Goal: Task Accomplishment & Management: Manage account settings

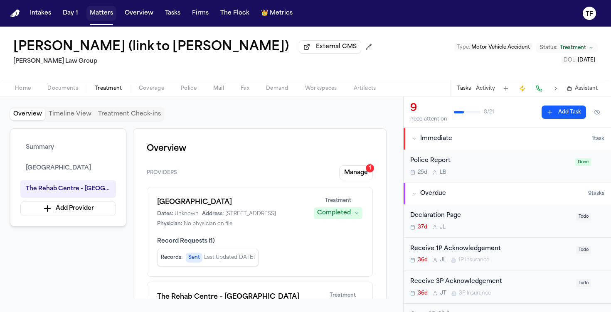
scroll to position [578, 0]
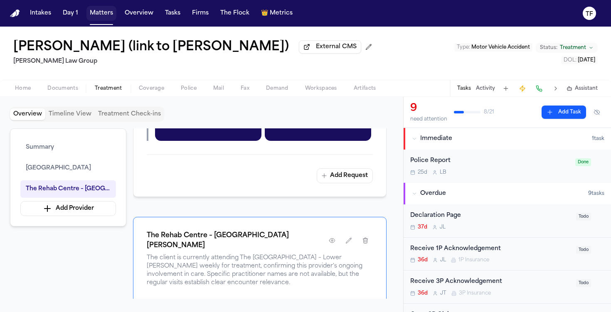
click at [86, 14] on button "Matters" at bounding box center [101, 13] width 30 height 15
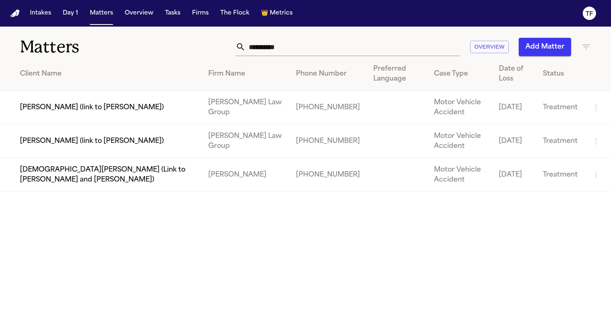
click at [283, 49] on input "**********" at bounding box center [353, 47] width 214 height 18
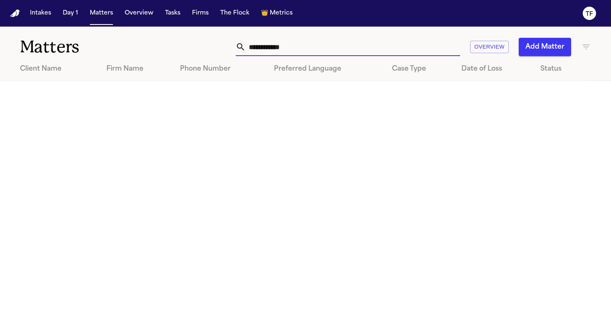
type input "**********"
click at [525, 53] on button "Add Matter" at bounding box center [545, 47] width 52 height 18
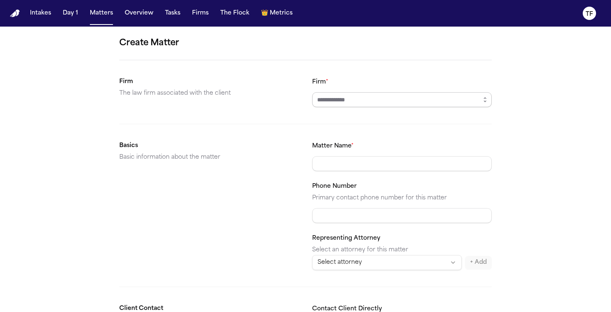
click at [342, 99] on input "Firm *" at bounding box center [402, 99] width 180 height 15
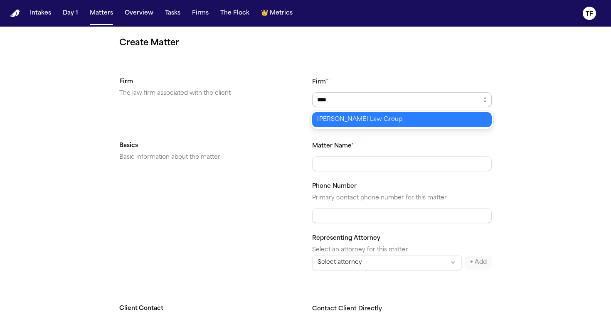
type input "****"
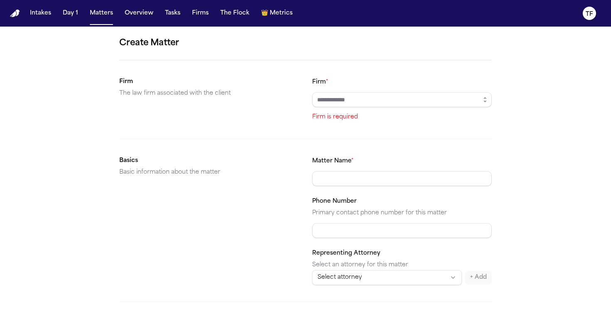
click at [347, 94] on input "Firm *" at bounding box center [402, 99] width 180 height 15
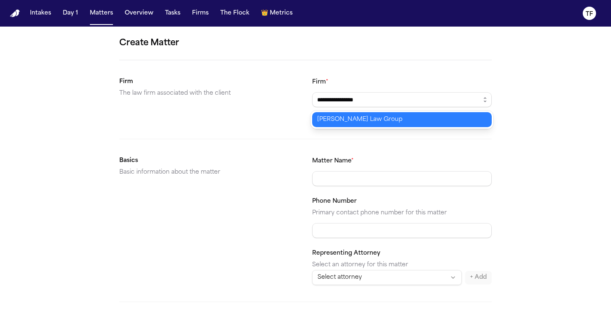
click at [341, 114] on body "**********" at bounding box center [305, 156] width 611 height 312
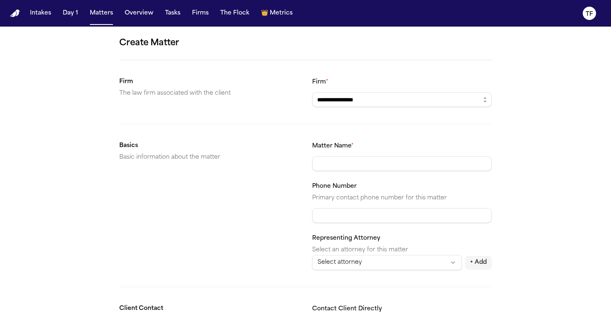
type input "**********"
click at [332, 162] on input "Matter Name *" at bounding box center [402, 163] width 180 height 15
type input "**********"
click at [404, 266] on html "**********" at bounding box center [305, 156] width 611 height 312
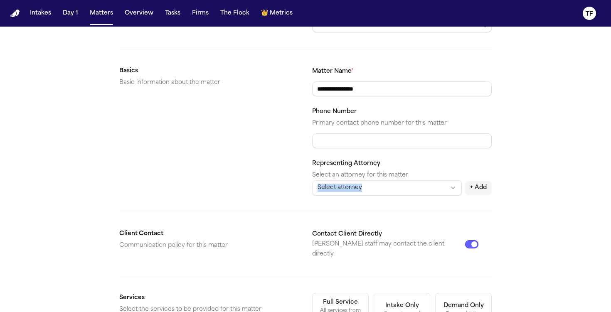
scroll to position [81, 0]
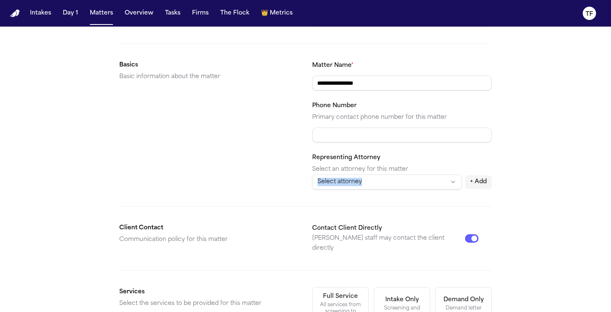
click at [468, 183] on button "+ Add" at bounding box center [478, 181] width 27 height 13
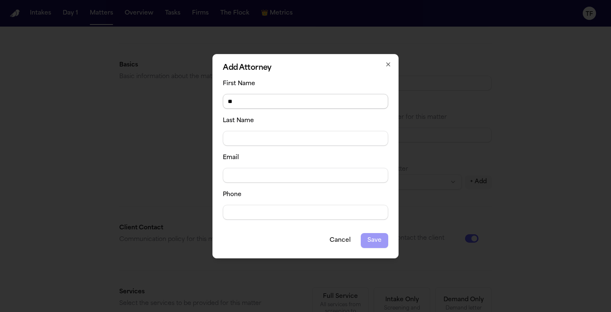
type input "*"
type input "******"
type input "**********"
click at [387, 242] on div "Cancel Save" at bounding box center [305, 240] width 165 height 15
click at [379, 244] on div "Cancel Save" at bounding box center [305, 240] width 165 height 15
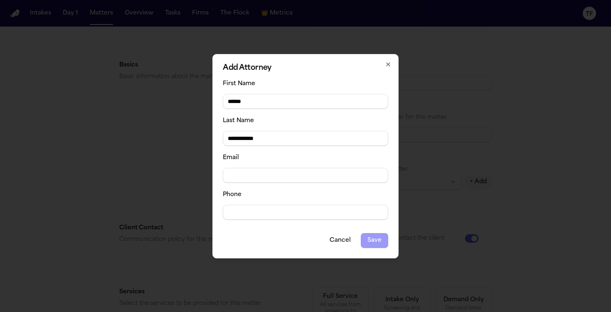
click at [385, 67] on icon "button" at bounding box center [388, 64] width 7 height 7
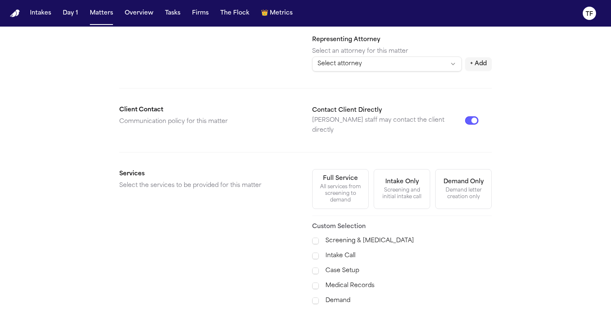
click at [342, 189] on div "All services from screening to demand" at bounding box center [340, 194] width 46 height 20
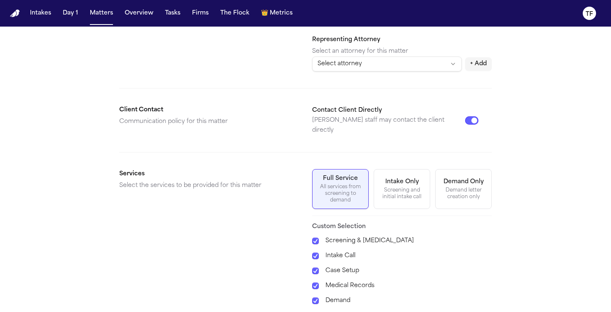
scroll to position [281, 0]
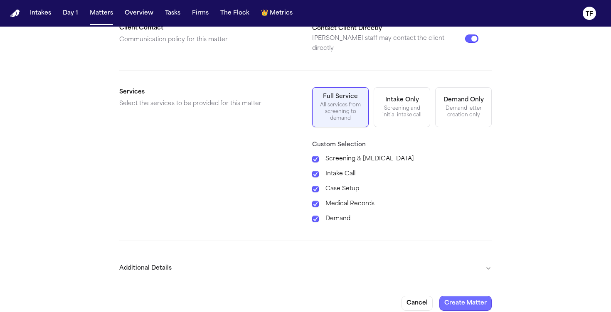
click at [462, 296] on button "Create Matter" at bounding box center [465, 303] width 52 height 15
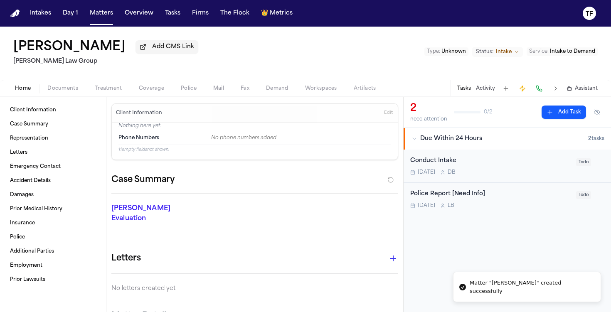
click at [101, 96] on div "Home Documents Treatment Coverage Police Mail Fax Demand Workspaces Artifacts T…" at bounding box center [305, 88] width 611 height 17
click at [106, 92] on span "Treatment" at bounding box center [108, 88] width 27 height 7
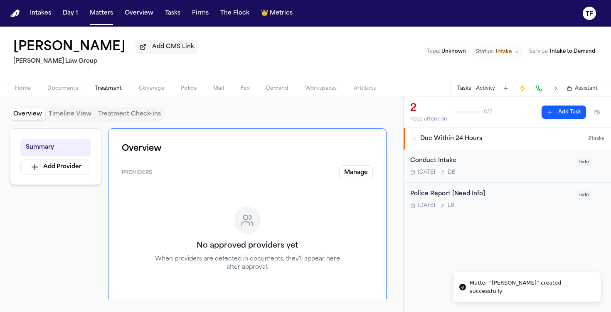
click at [7, 94] on button "Home" at bounding box center [23, 89] width 32 height 10
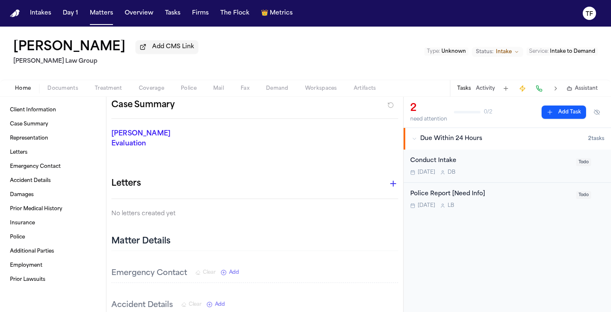
scroll to position [75, 0]
click at [144, 136] on p "[PERSON_NAME] Evaluation" at bounding box center [155, 138] width 89 height 20
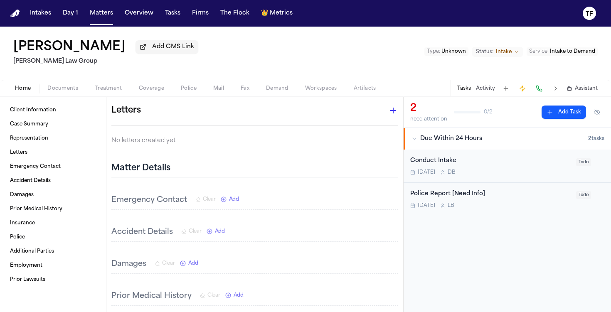
scroll to position [0, 0]
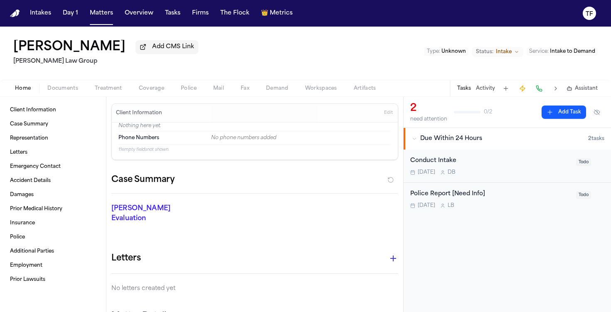
click at [480, 88] on button "Activity" at bounding box center [485, 88] width 19 height 7
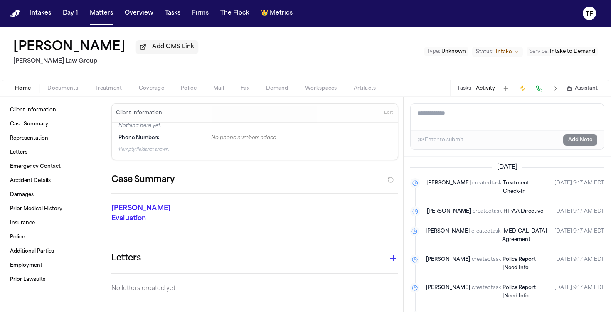
click at [461, 124] on textarea "Add a note to this matter" at bounding box center [507, 117] width 193 height 27
paste textarea "**********"
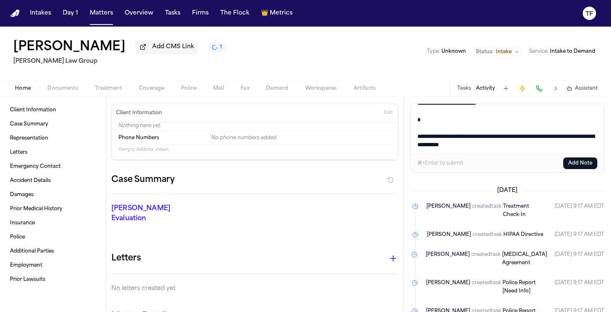
type textarea "**********"
click at [573, 161] on button "Add Note" at bounding box center [580, 164] width 34 height 12
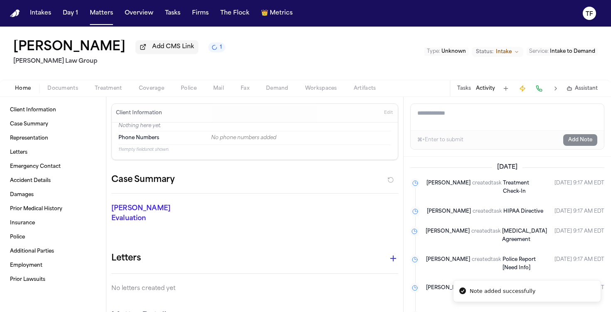
scroll to position [0, 0]
click at [574, 50] on span "Intake to Demand" at bounding box center [572, 51] width 45 height 5
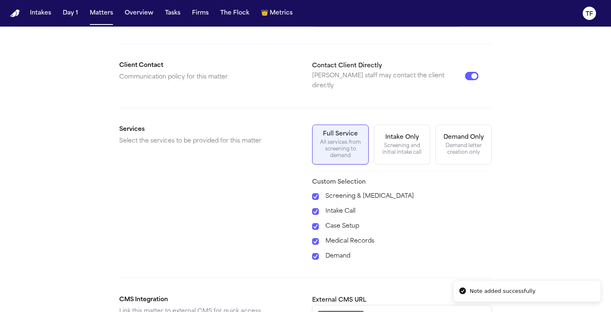
scroll to position [319, 0]
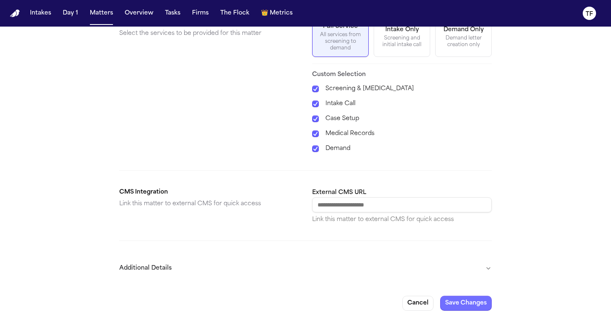
click at [456, 296] on button "Save Changes" at bounding box center [466, 303] width 52 height 15
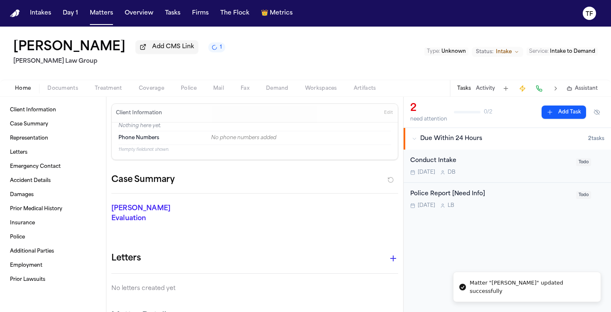
click at [519, 49] on button "Status: Intake" at bounding box center [498, 52] width 52 height 10
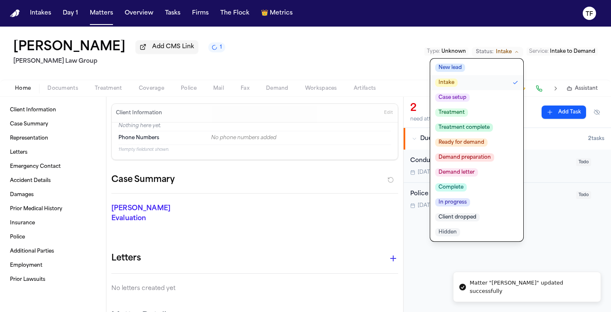
click at [553, 259] on div "2 need attention 0 / 2 Add Task Due Within 24 Hours 2 task s Conduct Intake Tod…" at bounding box center [507, 204] width 207 height 215
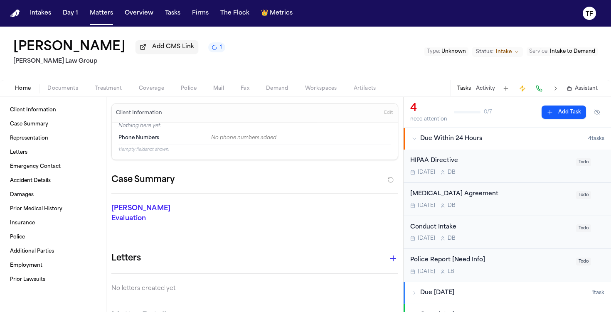
click at [481, 94] on div "Tasks Activity Assistant" at bounding box center [527, 88] width 155 height 16
click at [483, 88] on button "Activity" at bounding box center [485, 88] width 19 height 7
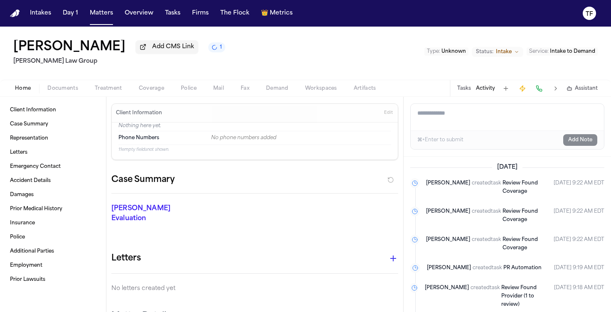
click at [467, 117] on textarea "Add a note to this matter" at bounding box center [507, 117] width 193 height 27
click at [445, 121] on textarea "Add a note to this matter" at bounding box center [507, 117] width 193 height 27
paste textarea "**********"
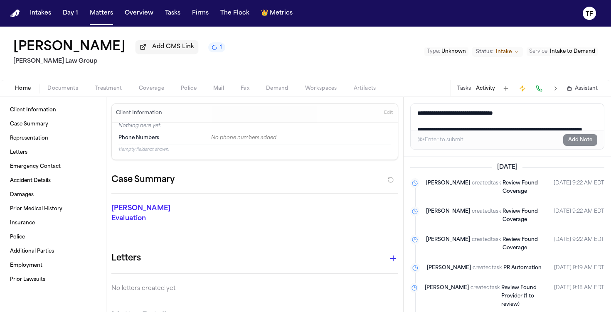
scroll to position [230, 0]
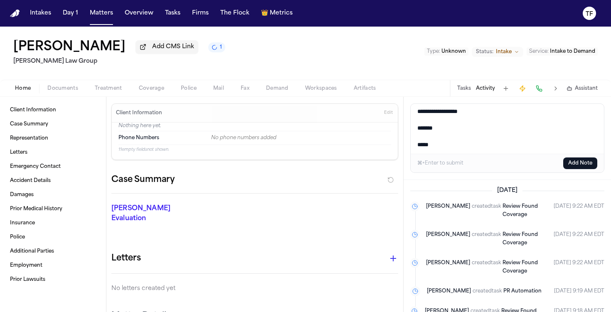
type textarea "**********"
click at [578, 164] on button "Add Note" at bounding box center [580, 164] width 34 height 12
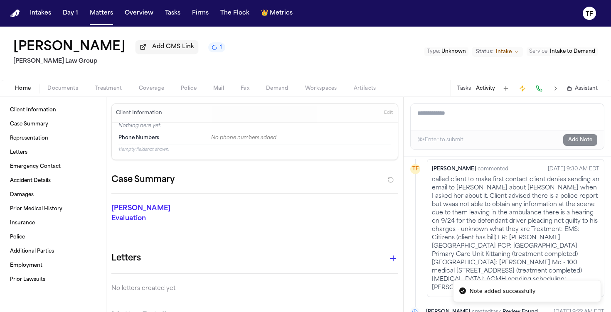
scroll to position [60, 0]
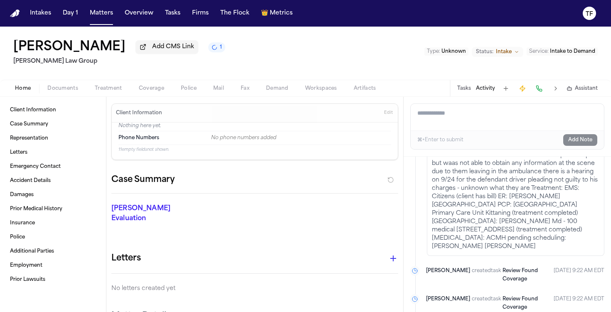
click at [115, 95] on div "Home Documents Treatment Coverage Police Mail Fax Demand Workspaces Artifacts T…" at bounding box center [305, 88] width 611 height 17
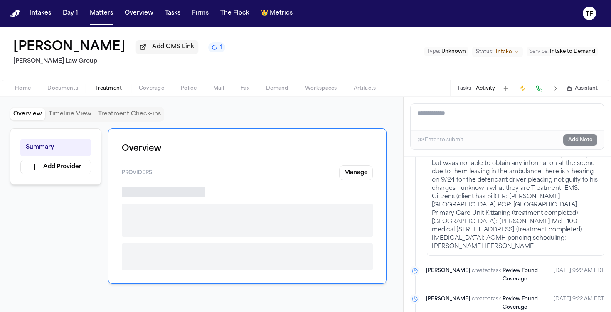
click at [115, 94] on button "Treatment" at bounding box center [108, 89] width 44 height 10
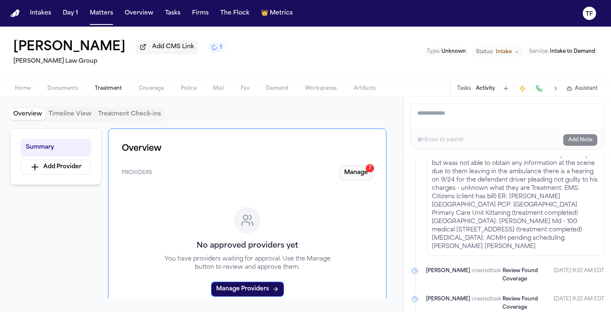
click at [351, 179] on button "Manage 7" at bounding box center [356, 172] width 34 height 15
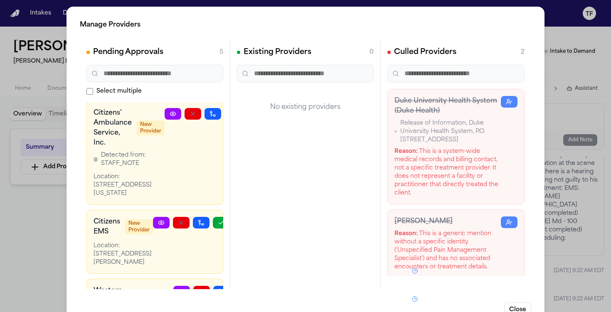
scroll to position [2, 0]
click at [173, 108] on link at bounding box center [173, 114] width 17 height 12
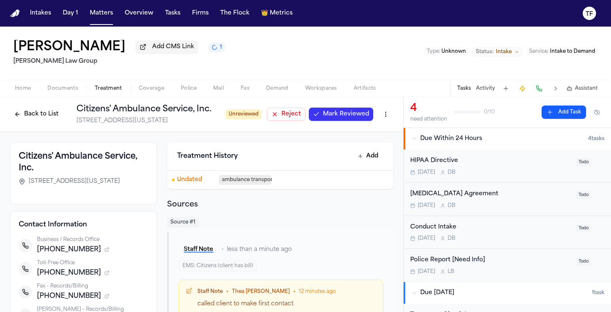
click at [338, 114] on span "Mark Reviewed" at bounding box center [346, 114] width 46 height 8
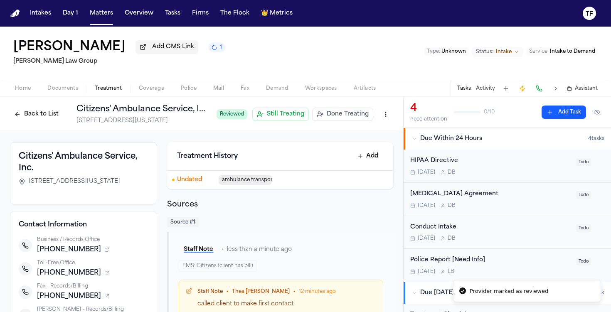
click at [338, 118] on span "Done Treating" at bounding box center [348, 114] width 42 height 8
click at [559, 113] on button "Add Task" at bounding box center [563, 112] width 44 height 13
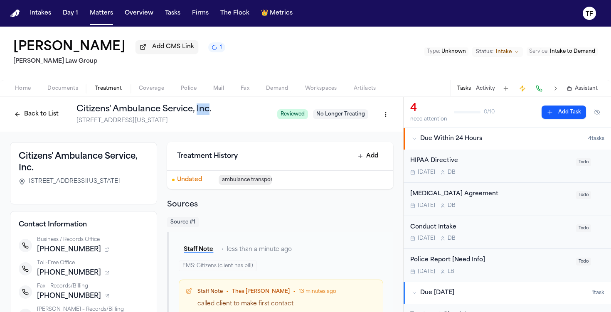
click at [203, 110] on h1 "Citizens' Ambulance Service, Inc." at bounding box center [173, 109] width 194 height 12
copy h1 "Citizens' Ambulance Service, Inc."
click at [565, 113] on button "Add Task" at bounding box center [563, 112] width 44 height 13
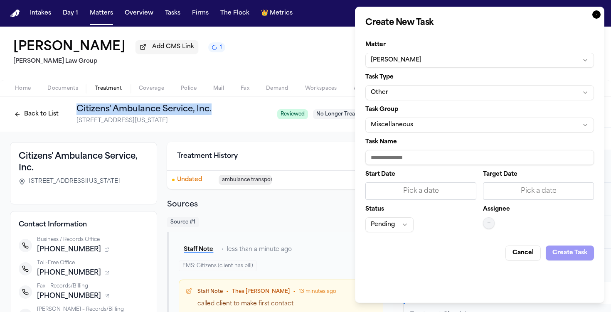
click at [384, 86] on button "Other" at bounding box center [479, 92] width 229 height 15
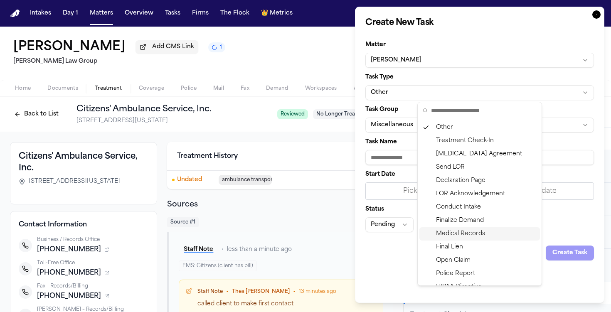
click at [468, 233] on div "Medical Records" at bounding box center [479, 233] width 121 height 13
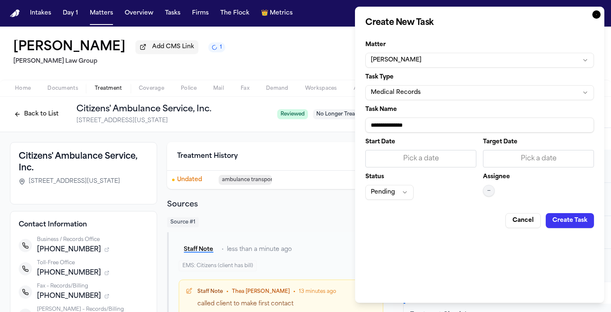
click at [410, 131] on input "**********" at bounding box center [479, 125] width 229 height 15
paste input "**********"
type input "**********"
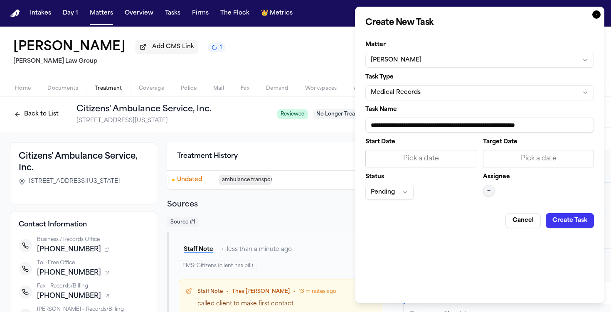
click at [426, 163] on div "Pick a date" at bounding box center [421, 159] width 100 height 10
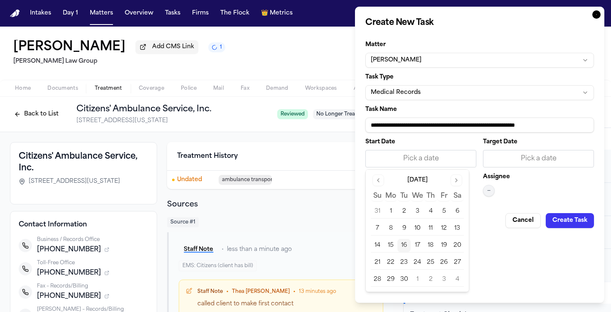
click at [401, 244] on button "16" at bounding box center [403, 245] width 13 height 13
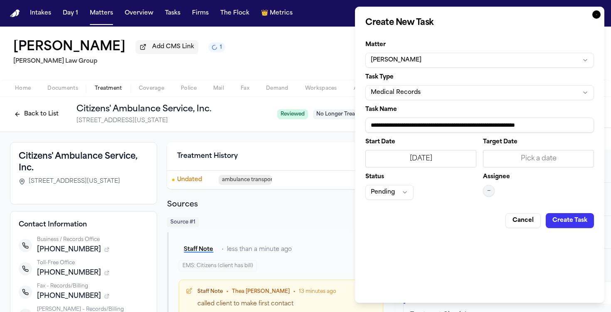
click at [489, 189] on span "—" at bounding box center [488, 190] width 3 height 7
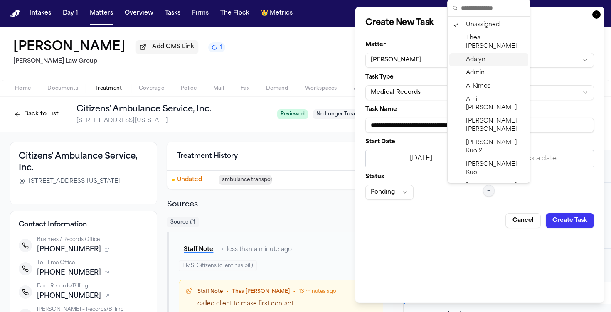
click at [480, 56] on span "Adalyn" at bounding box center [476, 60] width 20 height 8
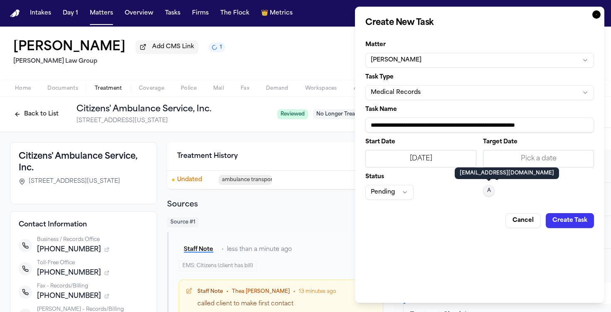
click at [574, 219] on button "Create Task" at bounding box center [570, 220] width 48 height 15
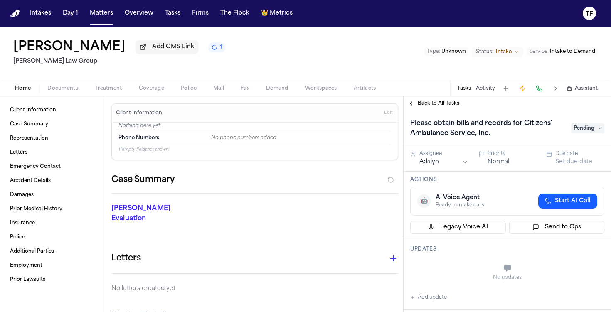
click at [119, 86] on span "Treatment" at bounding box center [108, 88] width 27 height 7
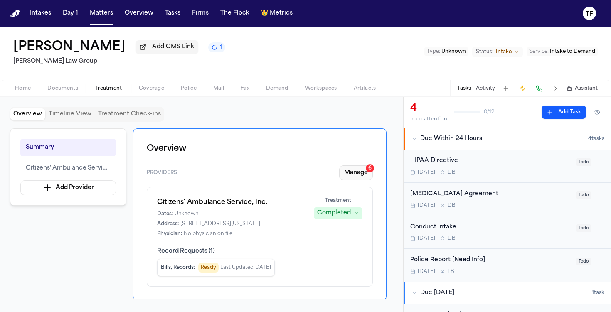
click at [349, 170] on button "Manage 6" at bounding box center [356, 172] width 34 height 15
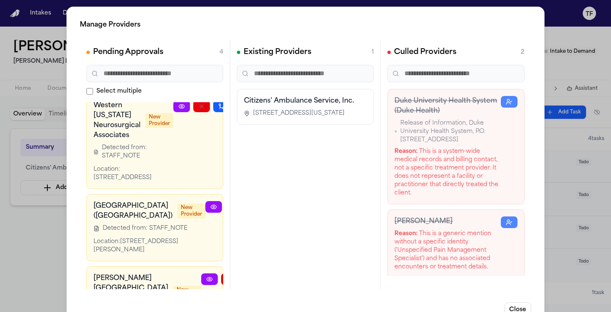
scroll to position [77, 0]
click at [205, 204] on link at bounding box center [213, 208] width 17 height 12
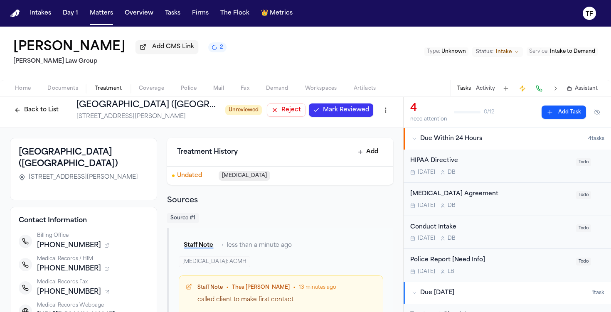
scroll to position [5, 0]
click at [331, 111] on span "Mark Reviewed" at bounding box center [346, 110] width 46 height 8
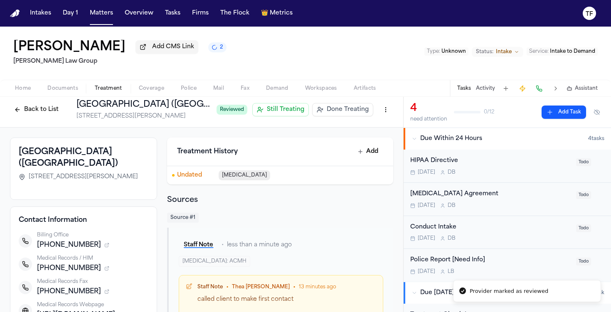
click at [332, 111] on span "Done Treating" at bounding box center [348, 110] width 42 height 8
click at [160, 111] on h1 "[GEOGRAPHIC_DATA] ([GEOGRAPHIC_DATA])" at bounding box center [173, 105] width 194 height 12
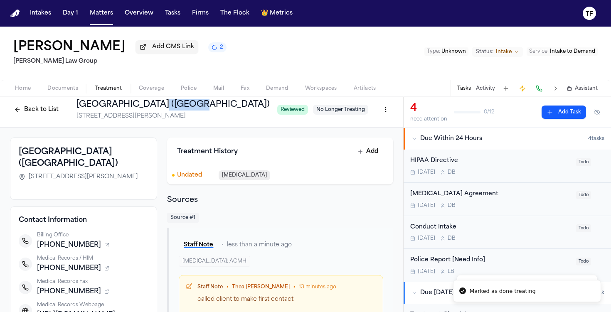
click at [160, 111] on h1 "[GEOGRAPHIC_DATA] ([GEOGRAPHIC_DATA])" at bounding box center [173, 105] width 194 height 12
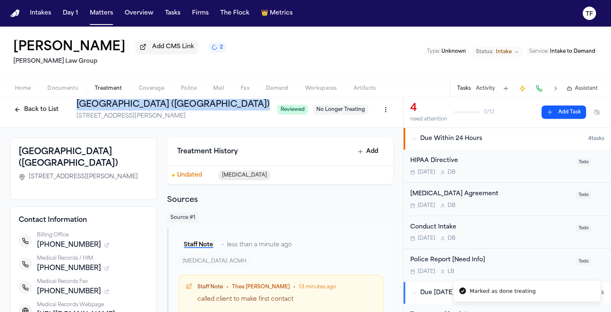
copy h1 "[GEOGRAPHIC_DATA] ([GEOGRAPHIC_DATA])"
click at [549, 118] on button "Add Task" at bounding box center [563, 112] width 44 height 13
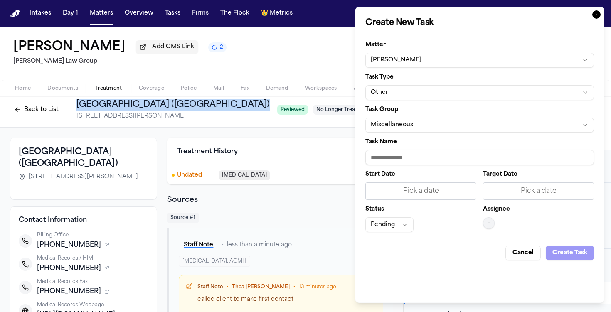
click at [424, 86] on button "Other" at bounding box center [479, 92] width 229 height 15
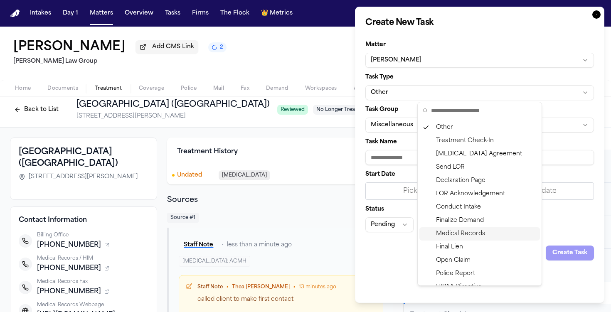
click at [455, 230] on div "Medical Records" at bounding box center [479, 233] width 121 height 13
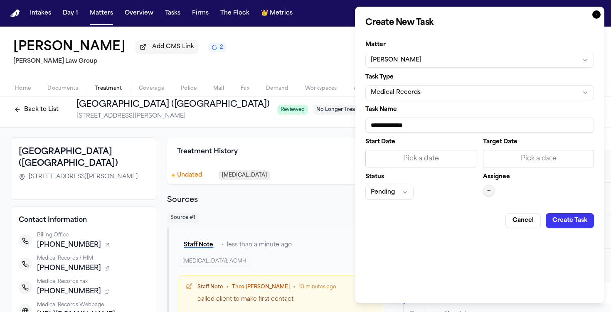
click at [396, 126] on input "**********" at bounding box center [479, 125] width 229 height 15
paste input "**********"
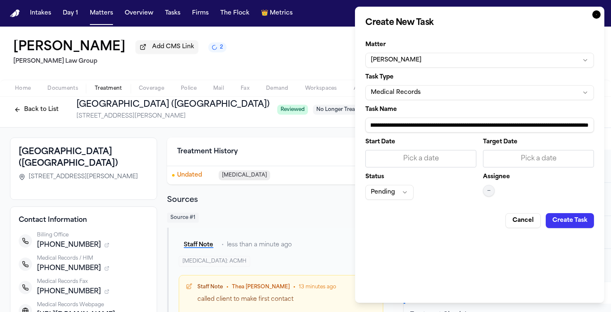
type input "**********"
click at [391, 157] on div "Pick a date" at bounding box center [421, 159] width 100 height 10
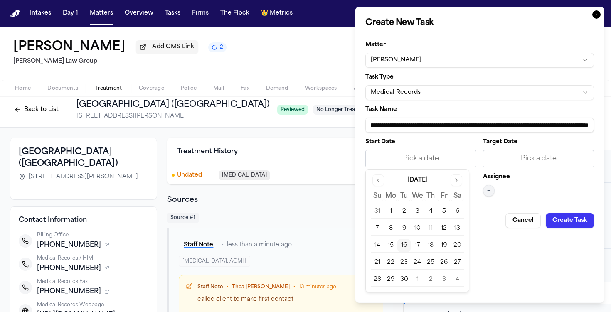
scroll to position [0, 0]
click at [402, 245] on button "16" at bounding box center [403, 245] width 13 height 13
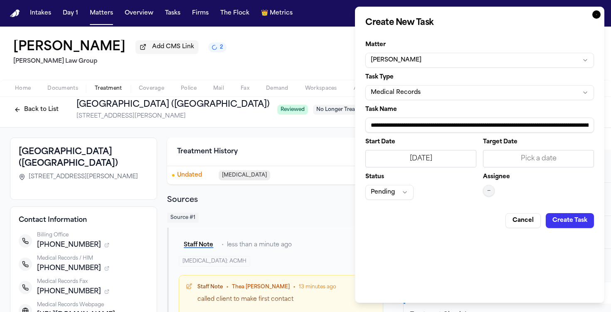
click at [490, 191] on button "—" at bounding box center [489, 191] width 12 height 12
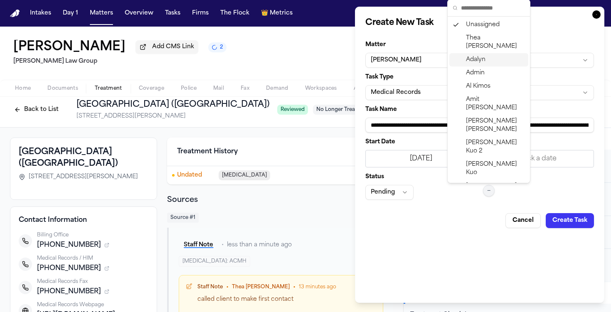
click at [484, 56] on span "Adalyn" at bounding box center [476, 60] width 20 height 8
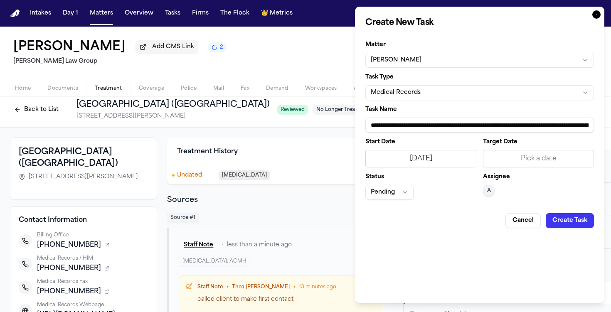
click at [576, 226] on button "Create Task" at bounding box center [570, 220] width 48 height 15
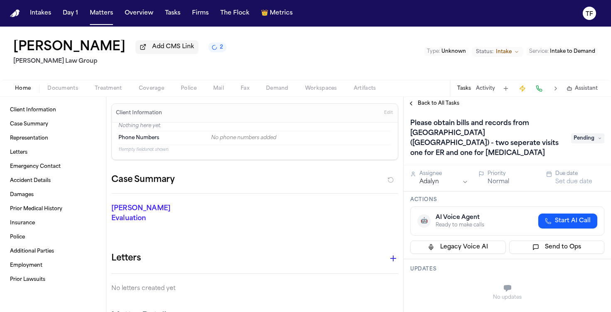
click at [118, 89] on span "Treatment" at bounding box center [108, 88] width 27 height 7
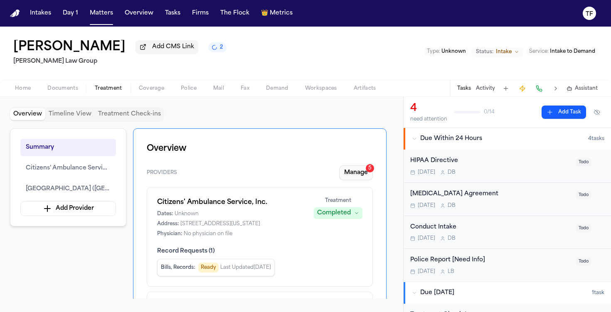
click at [357, 172] on button "Manage 5" at bounding box center [356, 172] width 34 height 15
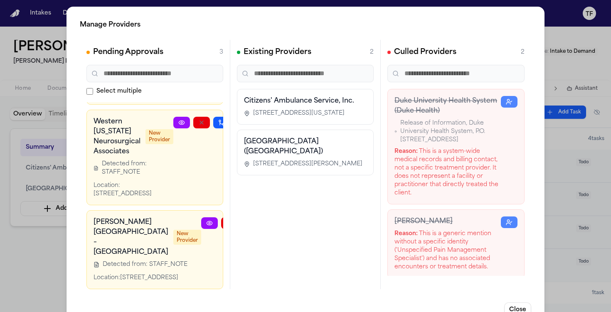
scroll to position [103, 0]
click at [201, 217] on link at bounding box center [209, 223] width 17 height 12
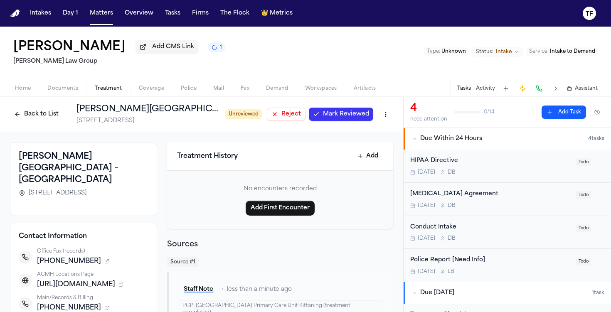
click at [315, 120] on button "Mark Reviewed" at bounding box center [341, 114] width 64 height 13
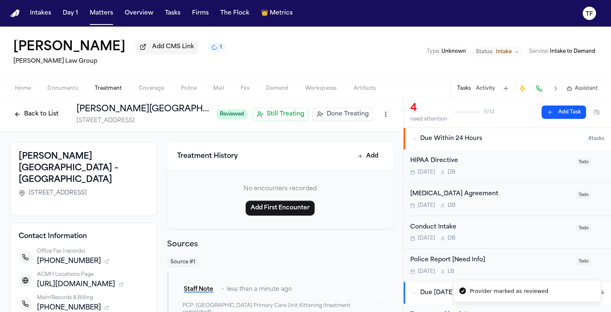
click at [315, 120] on button "Done Treating" at bounding box center [342, 114] width 61 height 13
click at [179, 115] on h1 "[PERSON_NAME][GEOGRAPHIC_DATA] – [GEOGRAPHIC_DATA]" at bounding box center [173, 109] width 194 height 12
click at [179, 114] on h1 "[PERSON_NAME][GEOGRAPHIC_DATA] – [GEOGRAPHIC_DATA]" at bounding box center [173, 109] width 194 height 12
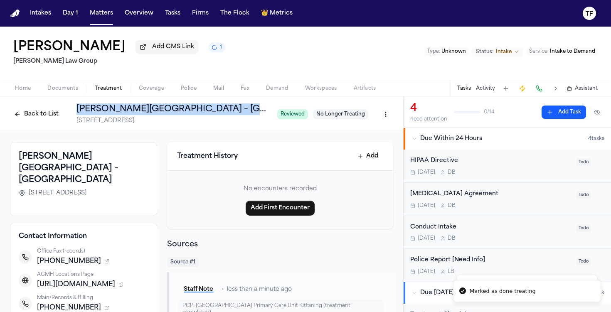
click at [179, 114] on h1 "[PERSON_NAME][GEOGRAPHIC_DATA] – [GEOGRAPHIC_DATA]" at bounding box center [173, 109] width 194 height 12
copy h1 "[PERSON_NAME][GEOGRAPHIC_DATA] – [GEOGRAPHIC_DATA]"
click at [541, 116] on button "Add Task" at bounding box center [563, 112] width 44 height 13
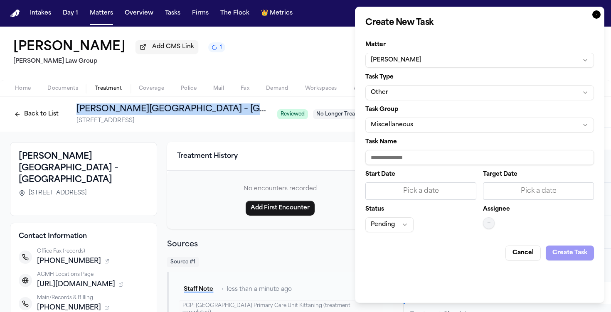
click at [408, 94] on button "Other" at bounding box center [479, 92] width 229 height 15
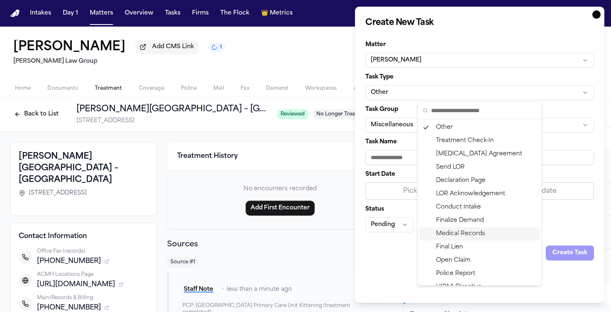
click at [475, 229] on div "Medical Records" at bounding box center [479, 233] width 121 height 13
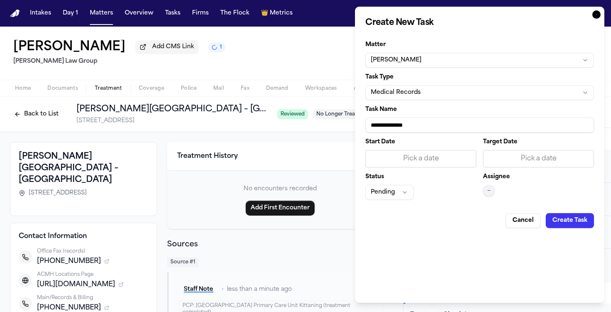
click at [412, 125] on input "**********" at bounding box center [479, 125] width 229 height 15
paste input "**********"
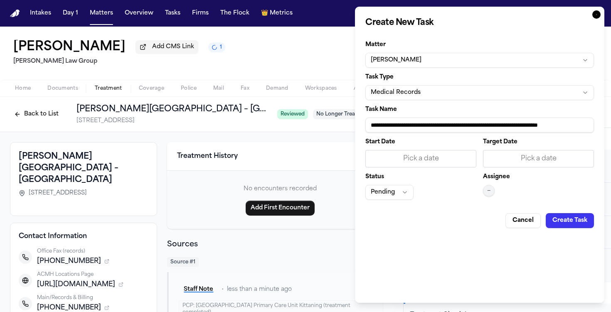
type input "**********"
click at [409, 165] on div "Pick a date" at bounding box center [420, 158] width 111 height 17
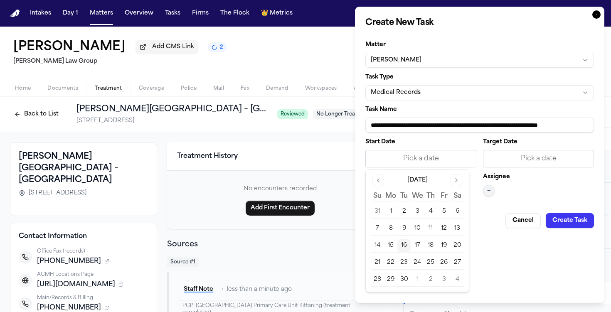
click at [402, 248] on button "16" at bounding box center [403, 245] width 13 height 13
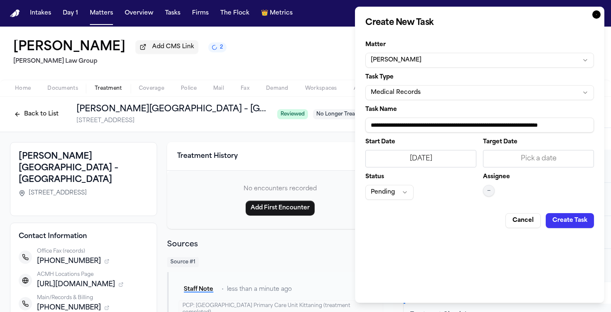
click at [485, 190] on button "—" at bounding box center [489, 191] width 12 height 12
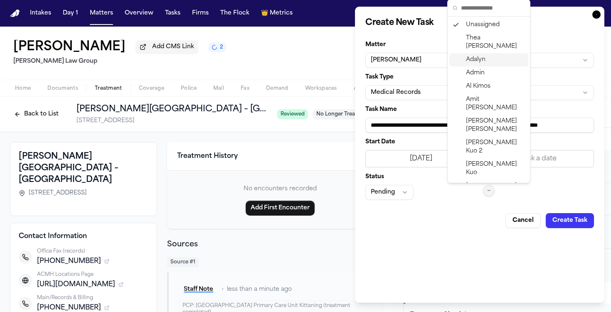
click at [478, 56] on span "Adalyn" at bounding box center [476, 60] width 20 height 8
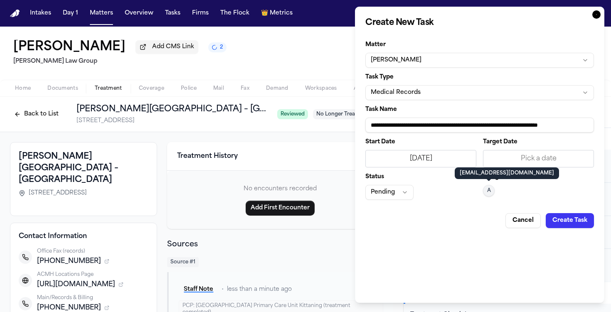
click at [564, 218] on button "Create Task" at bounding box center [570, 220] width 48 height 15
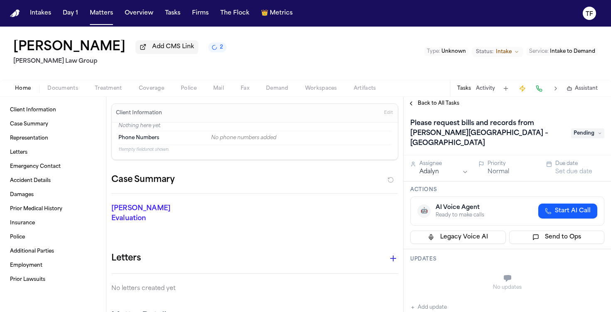
click at [102, 92] on span "Treatment" at bounding box center [108, 88] width 27 height 7
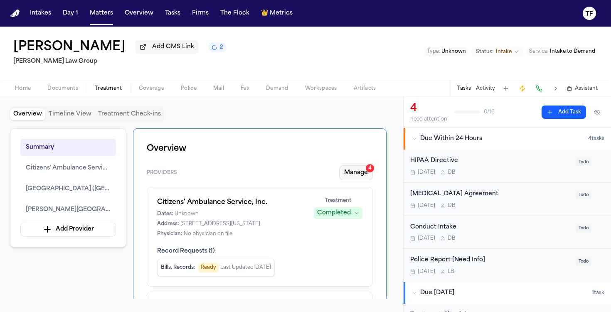
click at [364, 173] on button "Manage 4" at bounding box center [356, 172] width 34 height 15
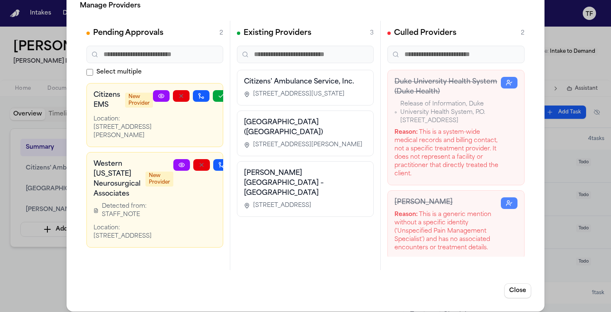
scroll to position [8, 0]
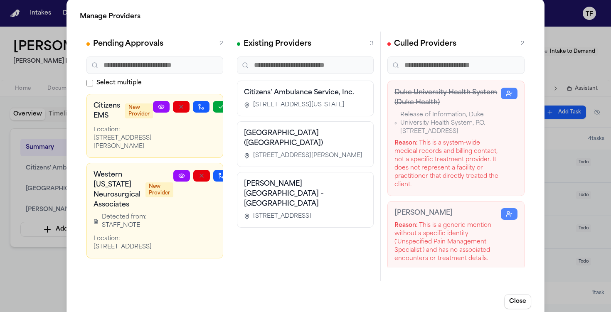
click at [180, 174] on icon at bounding box center [181, 176] width 5 height 4
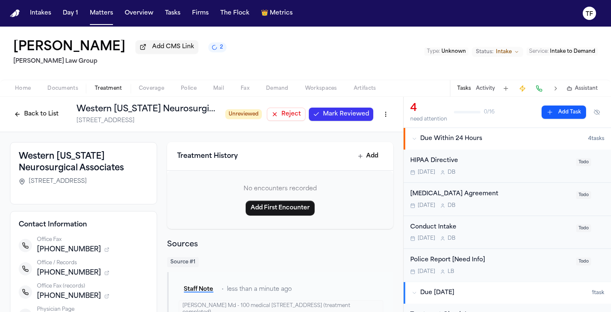
click at [330, 111] on button "Mark Reviewed" at bounding box center [341, 114] width 64 height 13
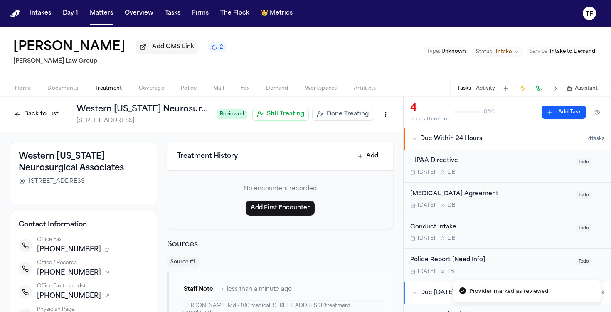
click at [330, 112] on span "Done Treating" at bounding box center [348, 114] width 42 height 8
click at [232, 114] on h1 "Western [US_STATE] Neurosurgical Associates" at bounding box center [173, 109] width 194 height 12
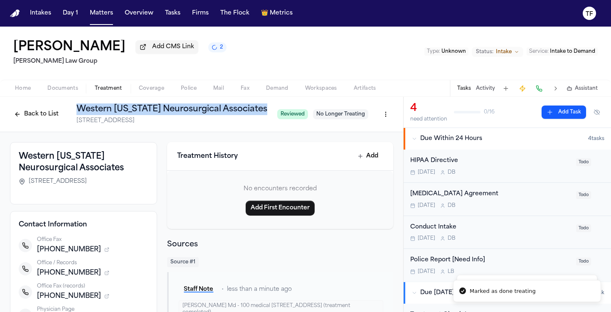
click at [232, 114] on h1 "Western [US_STATE] Neurosurgical Associates" at bounding box center [173, 109] width 194 height 12
copy h1 "Western [US_STATE] Neurosurgical Associates"
click at [559, 113] on button "Add Task" at bounding box center [563, 112] width 44 height 13
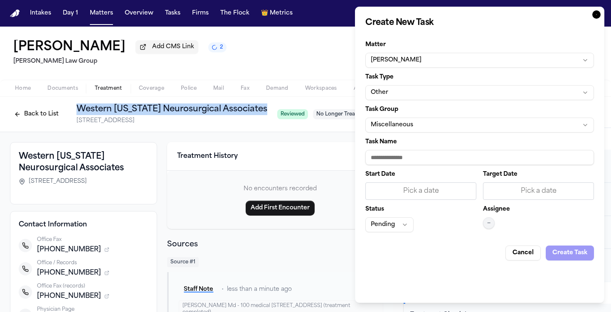
click at [399, 96] on button "Other" at bounding box center [479, 92] width 229 height 15
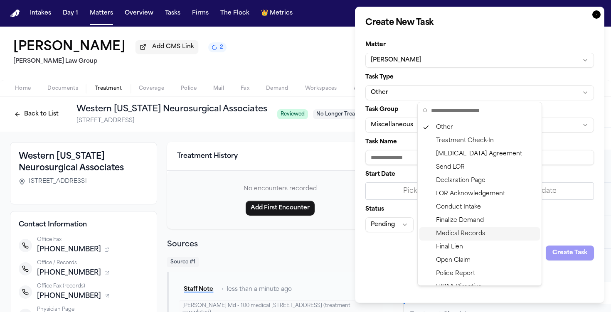
drag, startPoint x: 458, startPoint y: 237, endPoint x: 445, endPoint y: 212, distance: 28.8
click at [458, 236] on div "Medical Records" at bounding box center [479, 233] width 121 height 13
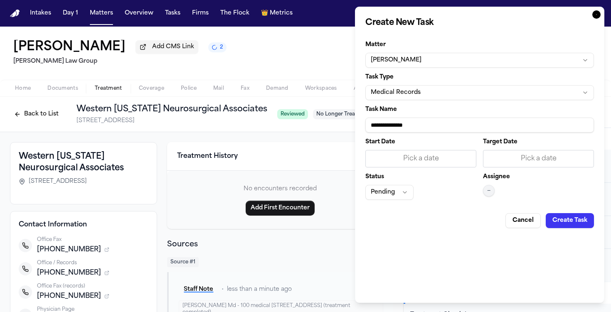
click at [386, 126] on input "**********" at bounding box center [479, 125] width 229 height 15
paste input "**********"
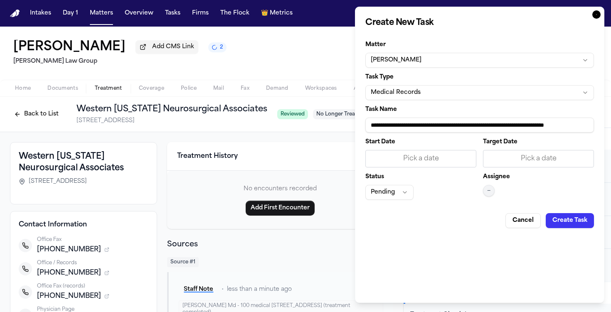
type input "**********"
click at [398, 161] on div "Pick a date" at bounding box center [421, 159] width 100 height 10
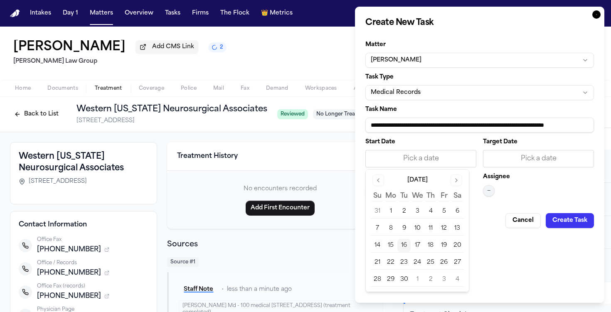
click at [404, 244] on button "16" at bounding box center [403, 245] width 13 height 13
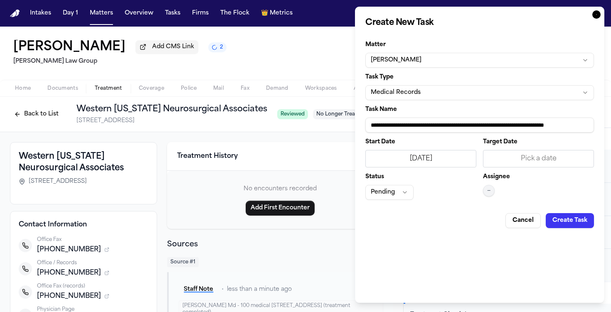
click at [490, 194] on button "—" at bounding box center [489, 191] width 12 height 12
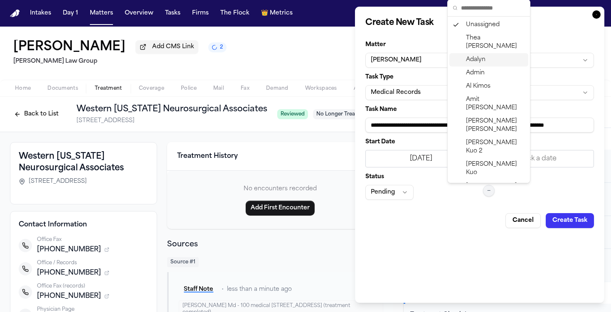
click at [488, 53] on div "Adalyn" at bounding box center [488, 59] width 79 height 13
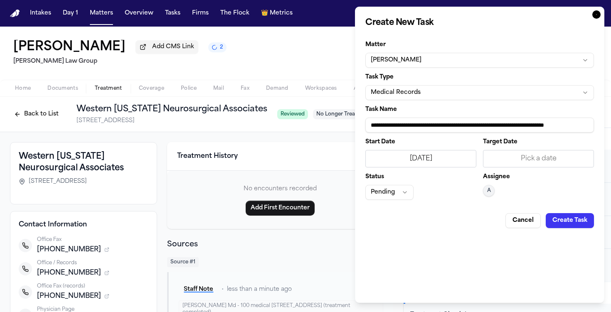
click at [575, 220] on button "Create Task" at bounding box center [570, 220] width 48 height 15
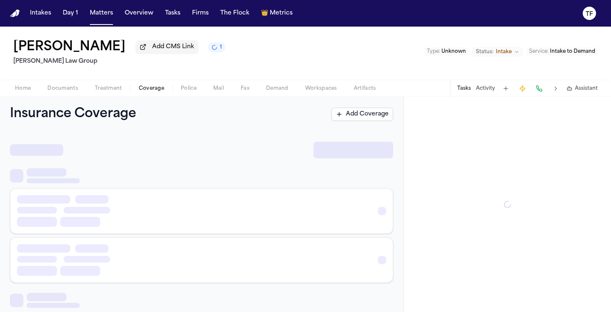
click at [156, 94] on button "Coverage" at bounding box center [151, 89] width 42 height 10
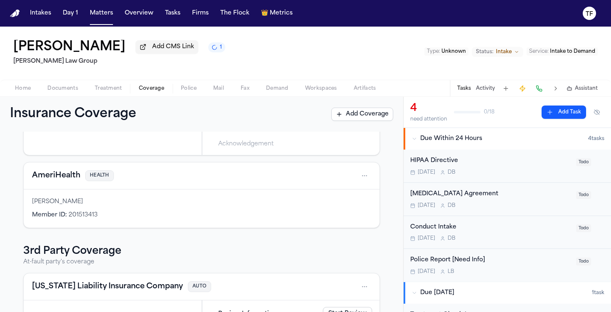
scroll to position [188, 0]
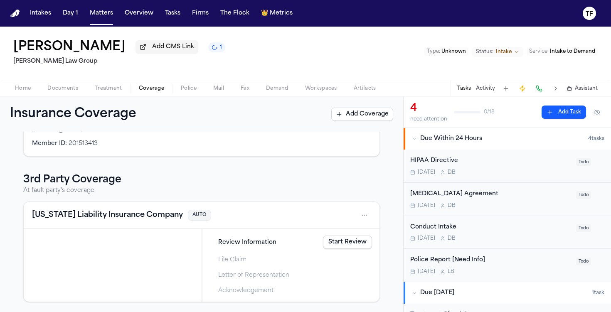
click at [361, 217] on html "Intakes Day 1 Matters Overview Tasks Firms The Flock 👑 Metrics TF [PERSON_NAME]…" at bounding box center [305, 156] width 611 height 312
click at [327, 255] on div "Delete" at bounding box center [331, 253] width 62 height 13
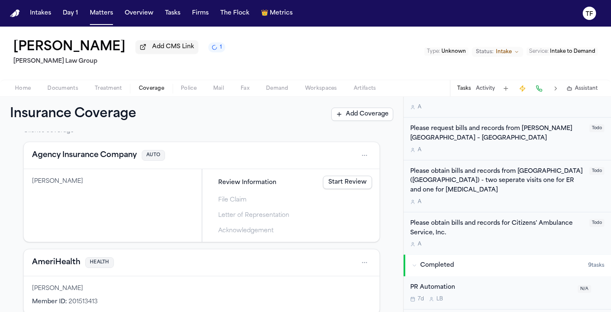
scroll to position [308, 0]
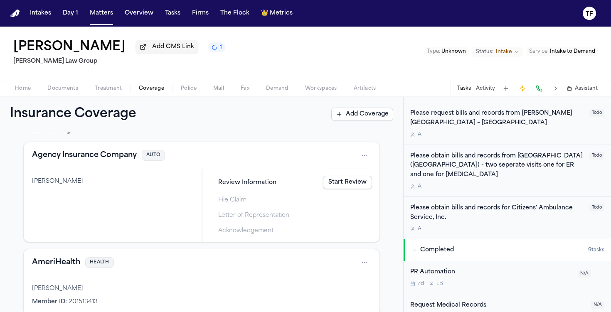
click at [487, 90] on button "Activity" at bounding box center [485, 88] width 19 height 7
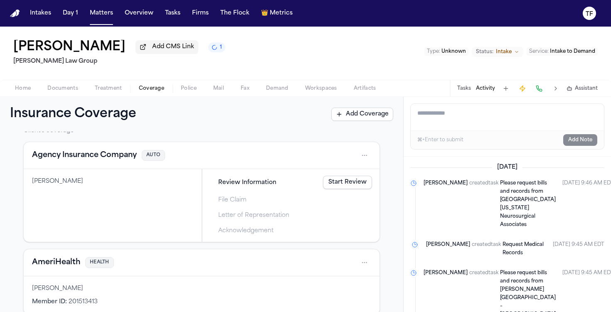
click at [501, 52] on span "Intake" at bounding box center [504, 52] width 16 height 7
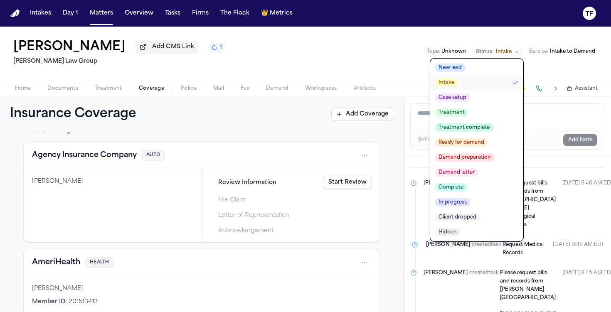
click at [471, 99] on button "Case setup" at bounding box center [476, 97] width 93 height 15
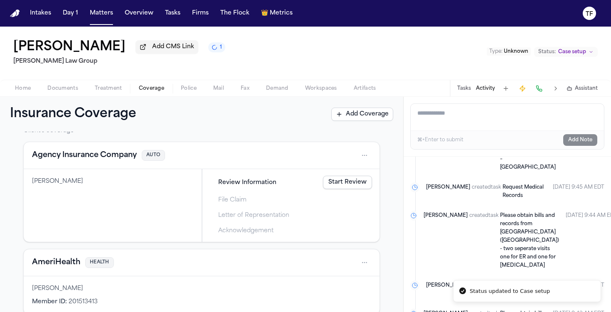
scroll to position [201, 0]
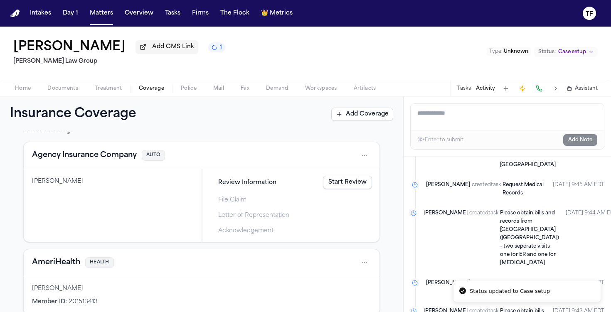
click at [516, 54] on span "Unknown" at bounding box center [516, 51] width 25 height 5
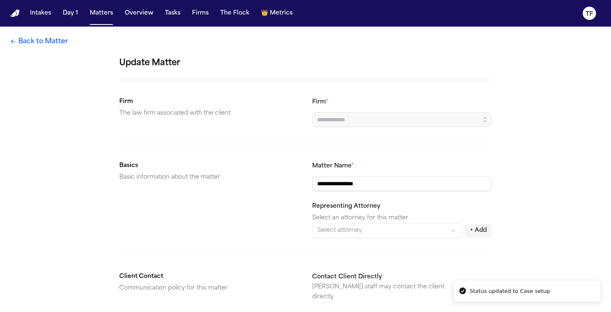
type input "**********"
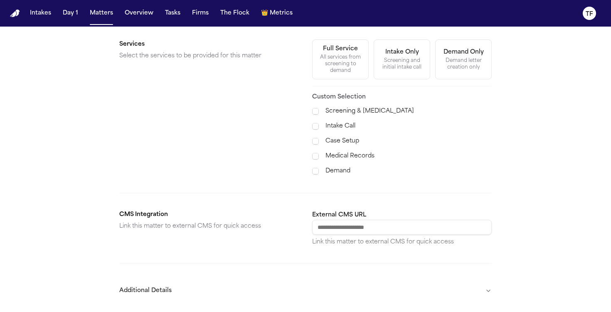
scroll to position [319, 0]
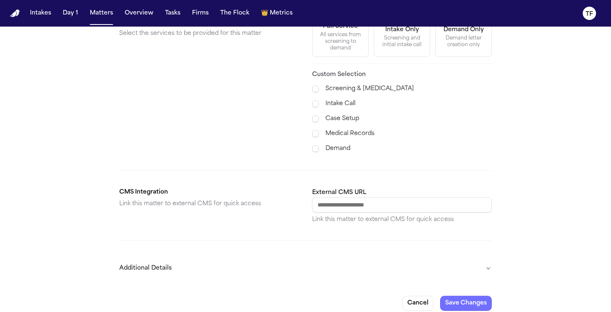
click at [490, 296] on button "Save Changes" at bounding box center [466, 303] width 52 height 15
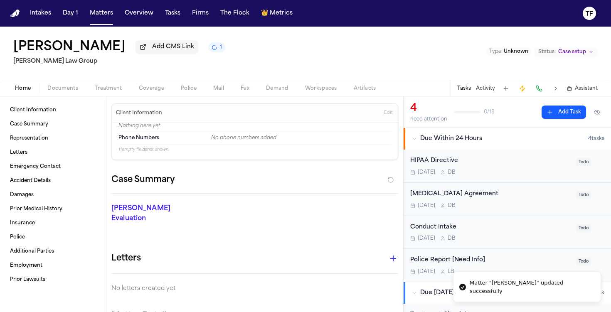
click at [560, 55] on span "Case setup" at bounding box center [572, 52] width 28 height 7
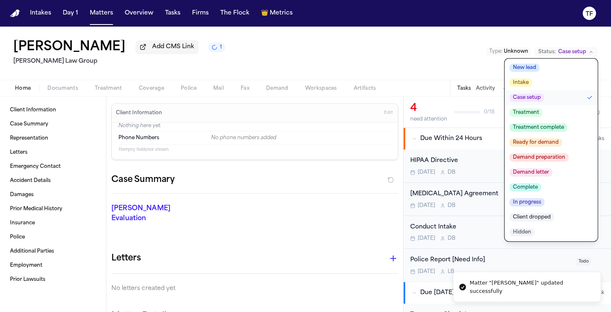
click at [542, 115] on button "Treatment" at bounding box center [551, 112] width 93 height 15
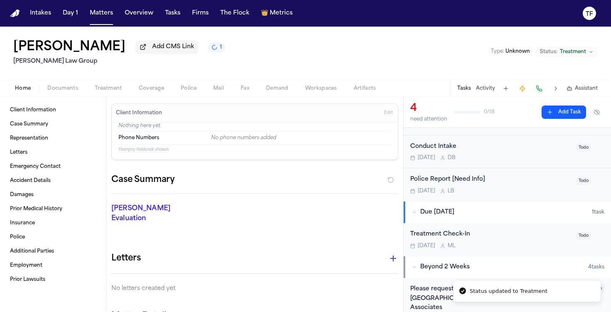
scroll to position [54, 0]
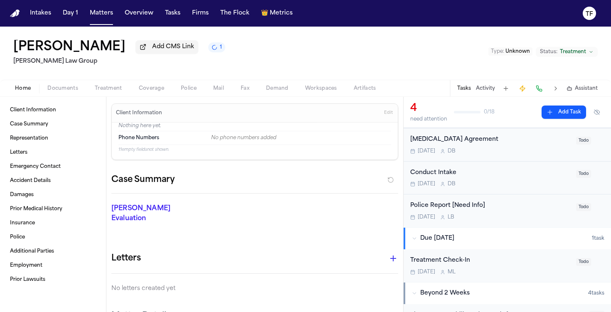
click at [577, 51] on span "Treatment" at bounding box center [573, 52] width 26 height 7
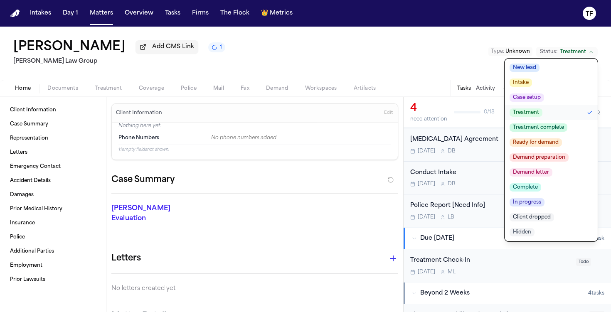
click at [548, 92] on button "Case setup" at bounding box center [551, 97] width 93 height 15
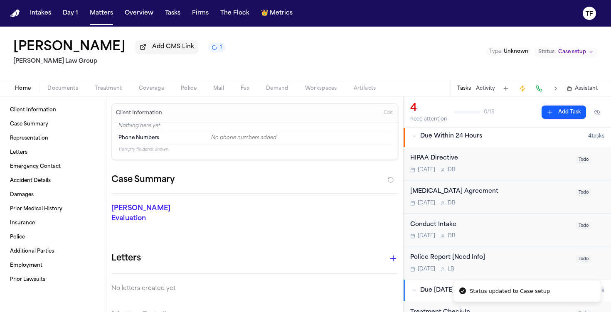
scroll to position [0, 0]
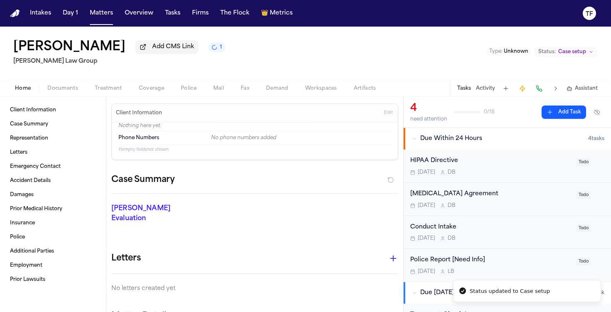
click at [61, 94] on span "button" at bounding box center [62, 93] width 41 height 1
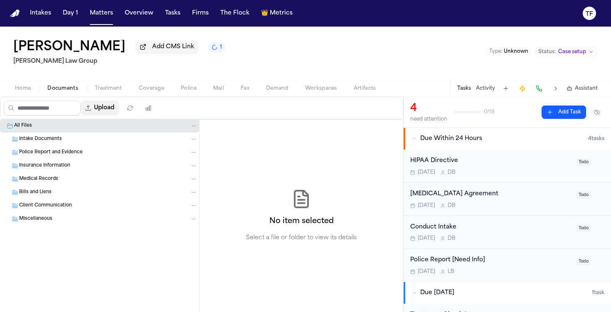
click at [107, 111] on button "Upload" at bounding box center [100, 108] width 39 height 15
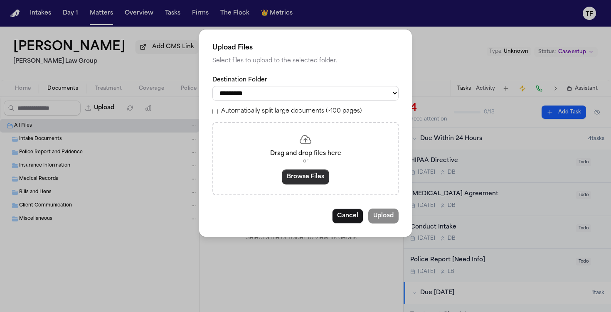
click at [315, 185] on button "Browse Files" at bounding box center [305, 177] width 47 height 15
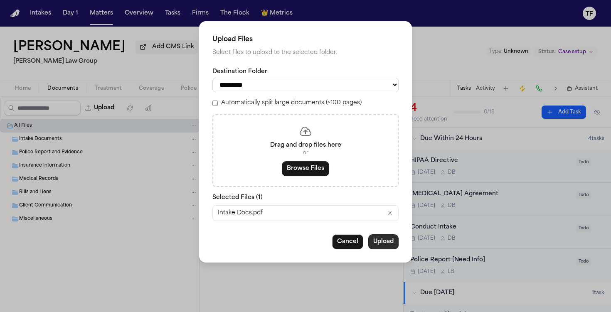
click at [384, 244] on button "Upload" at bounding box center [383, 241] width 30 height 15
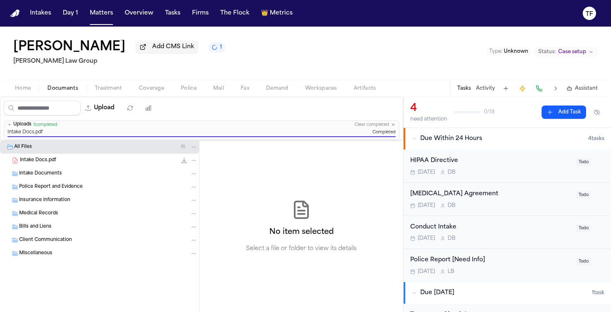
click at [481, 87] on button "Activity" at bounding box center [485, 88] width 19 height 7
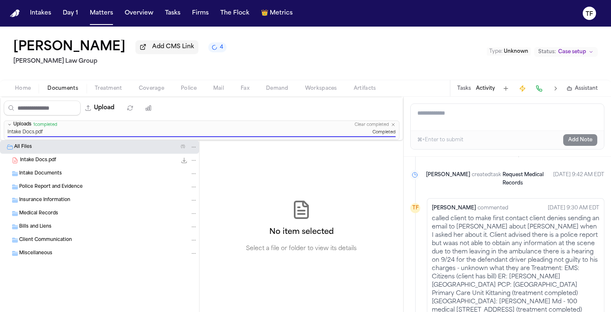
scroll to position [514, 0]
